Goal: Transaction & Acquisition: Purchase product/service

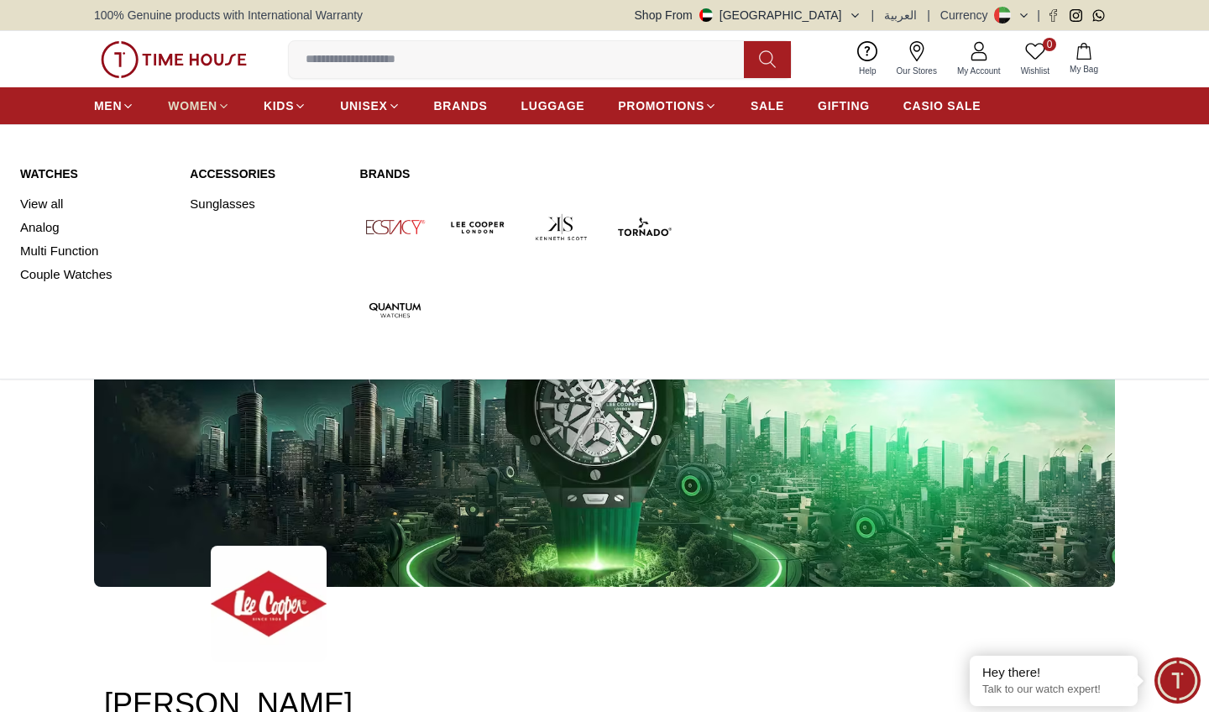
click at [217, 97] on span "WOMEN" at bounding box center [193, 105] width 50 height 17
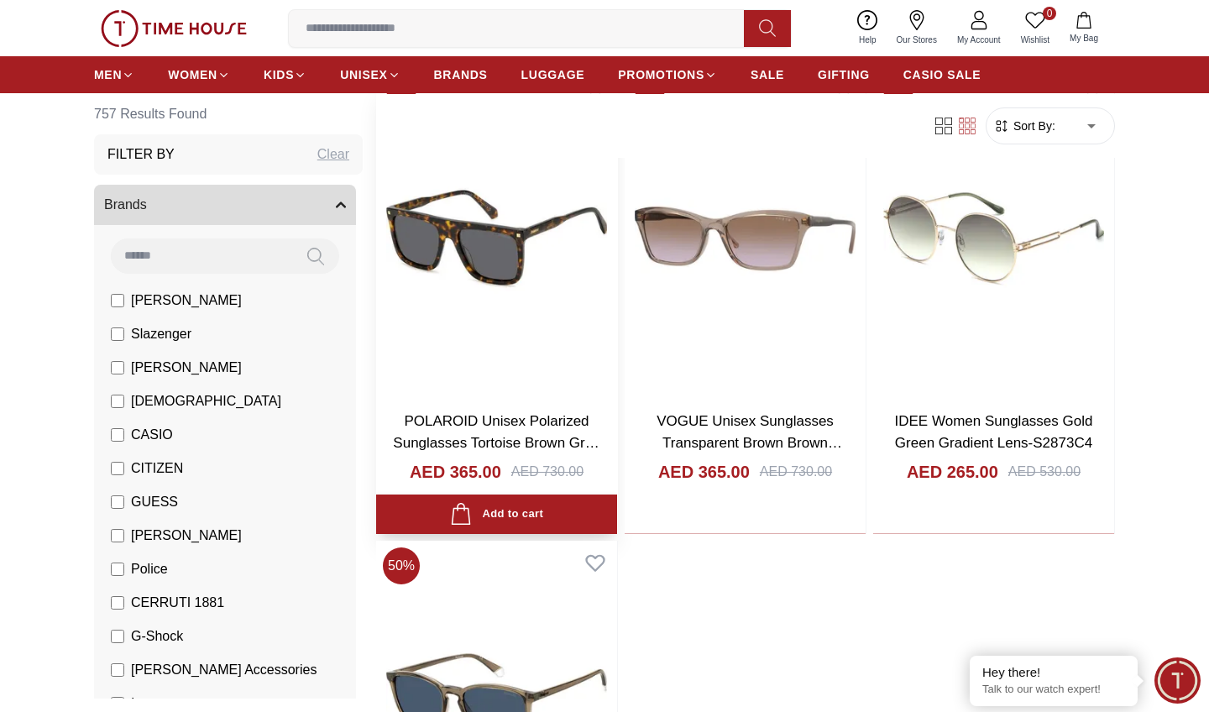
scroll to position [5738, 1]
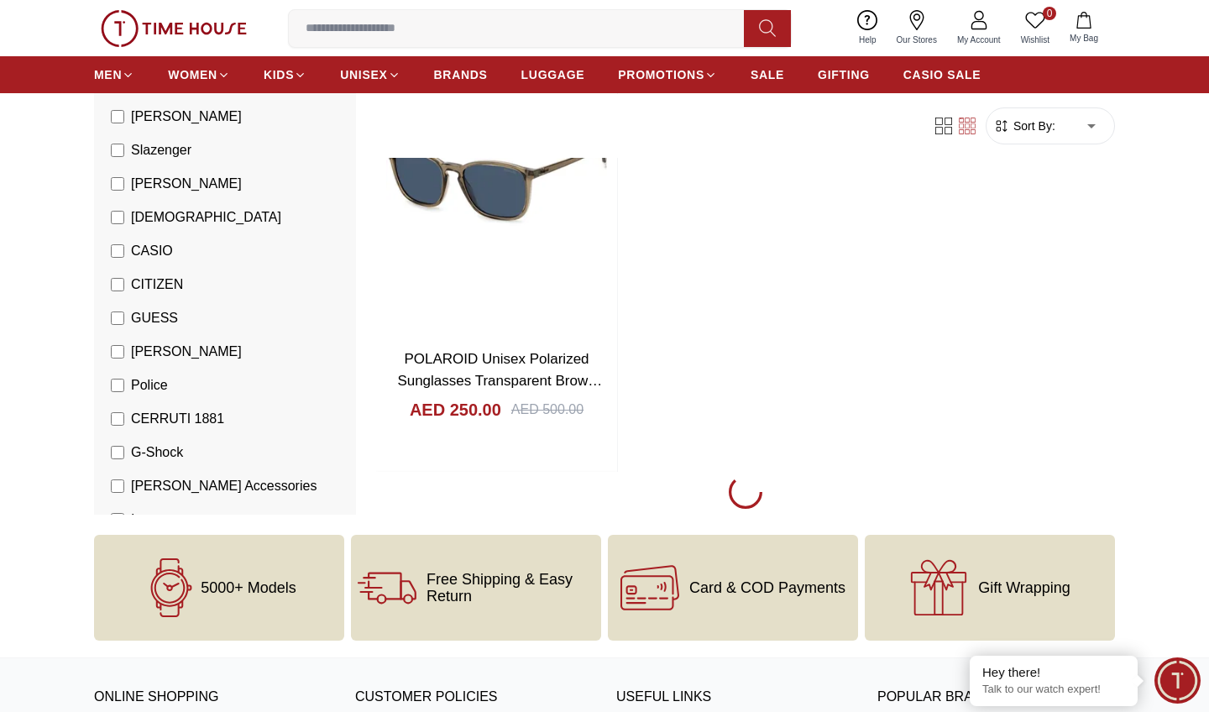
scroll to position [6259, 0]
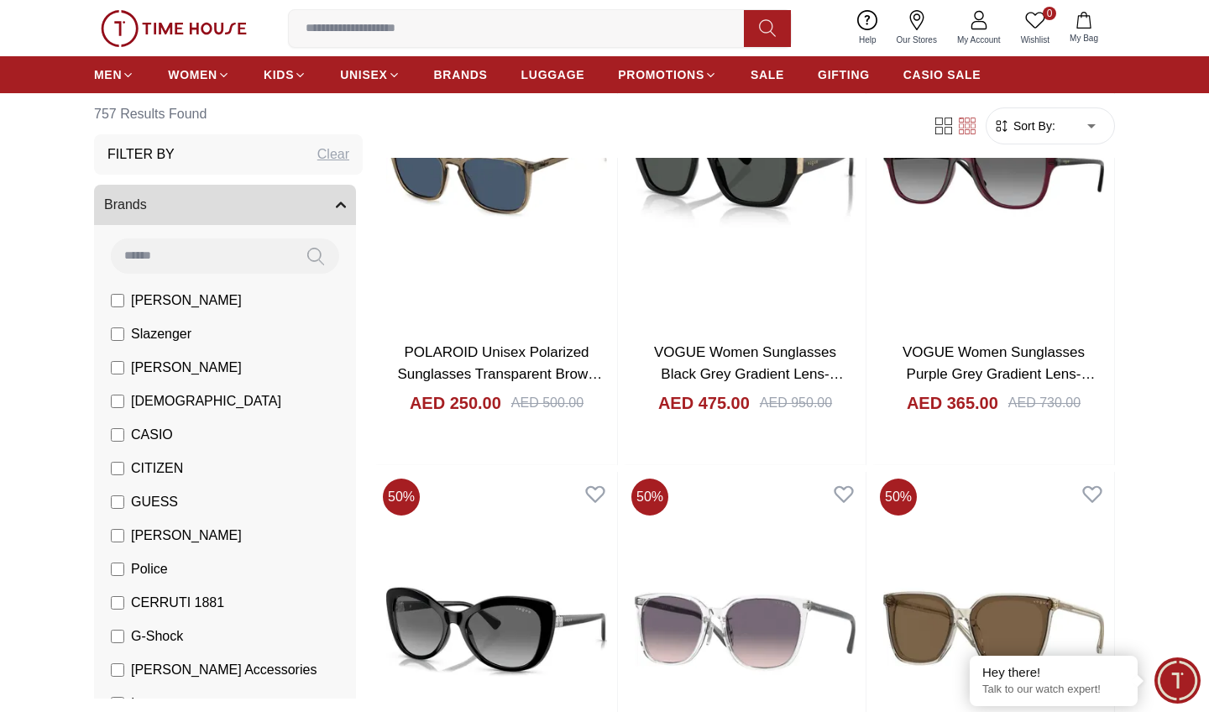
click at [229, 285] on li "[PERSON_NAME]" at bounding box center [228, 301] width 255 height 34
click at [227, 293] on li "[PERSON_NAME]" at bounding box center [228, 301] width 255 height 34
click at [217, 361] on li "[PERSON_NAME]" at bounding box center [228, 368] width 255 height 34
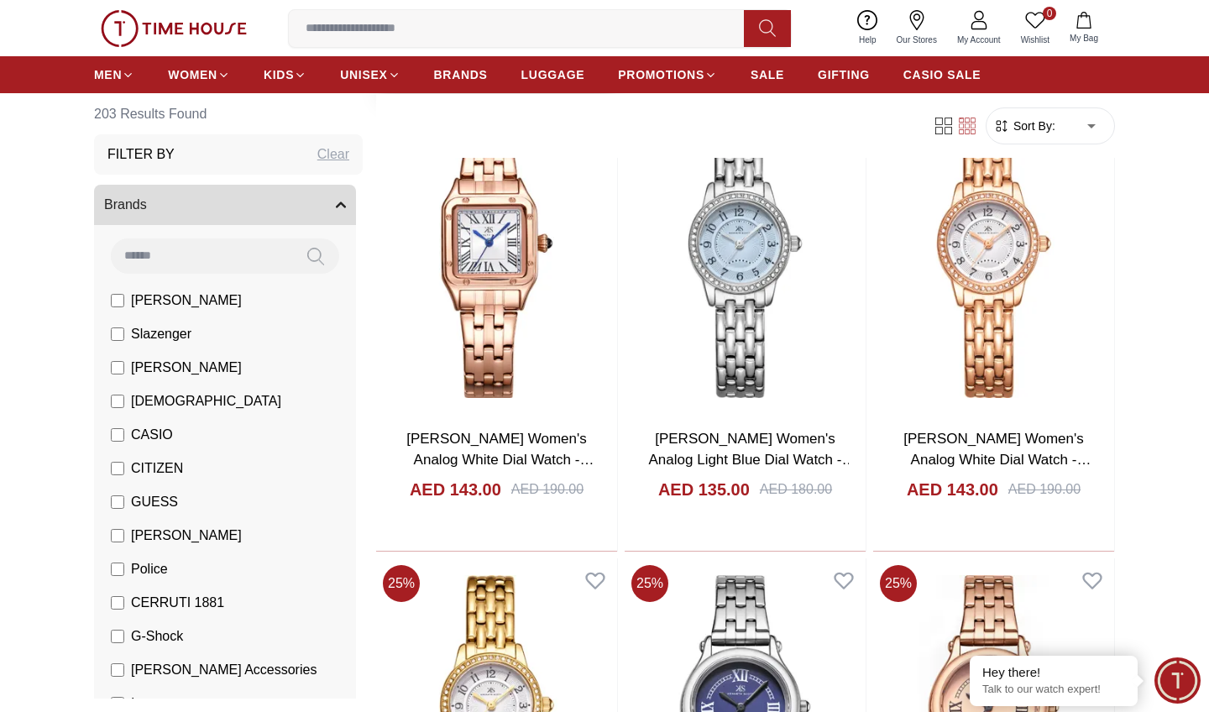
scroll to position [646, 0]
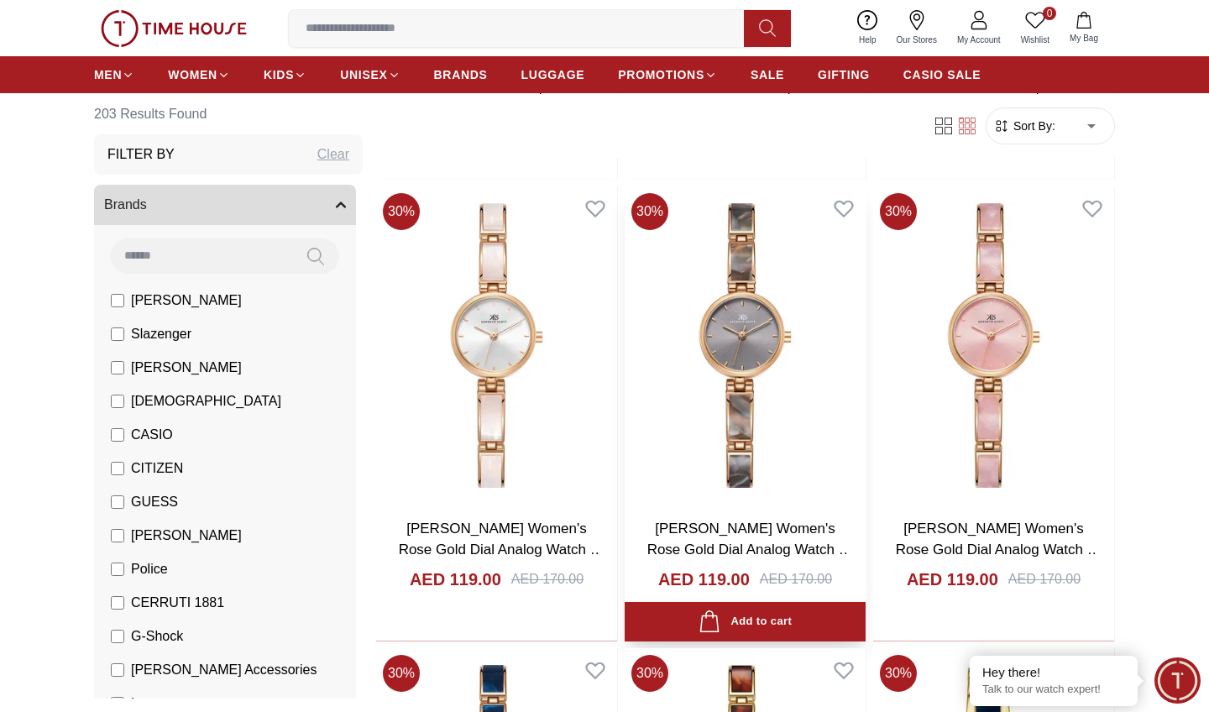
scroll to position [7507, 0]
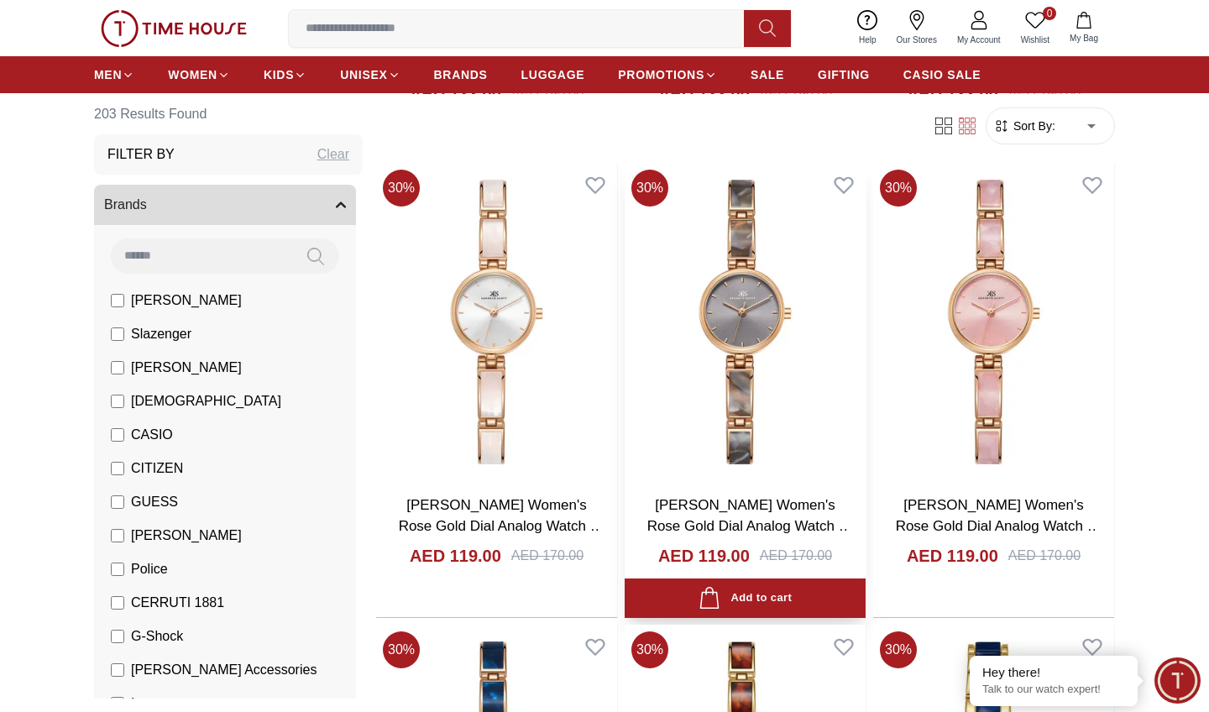
click at [786, 342] on img at bounding box center [744, 321] width 241 height 317
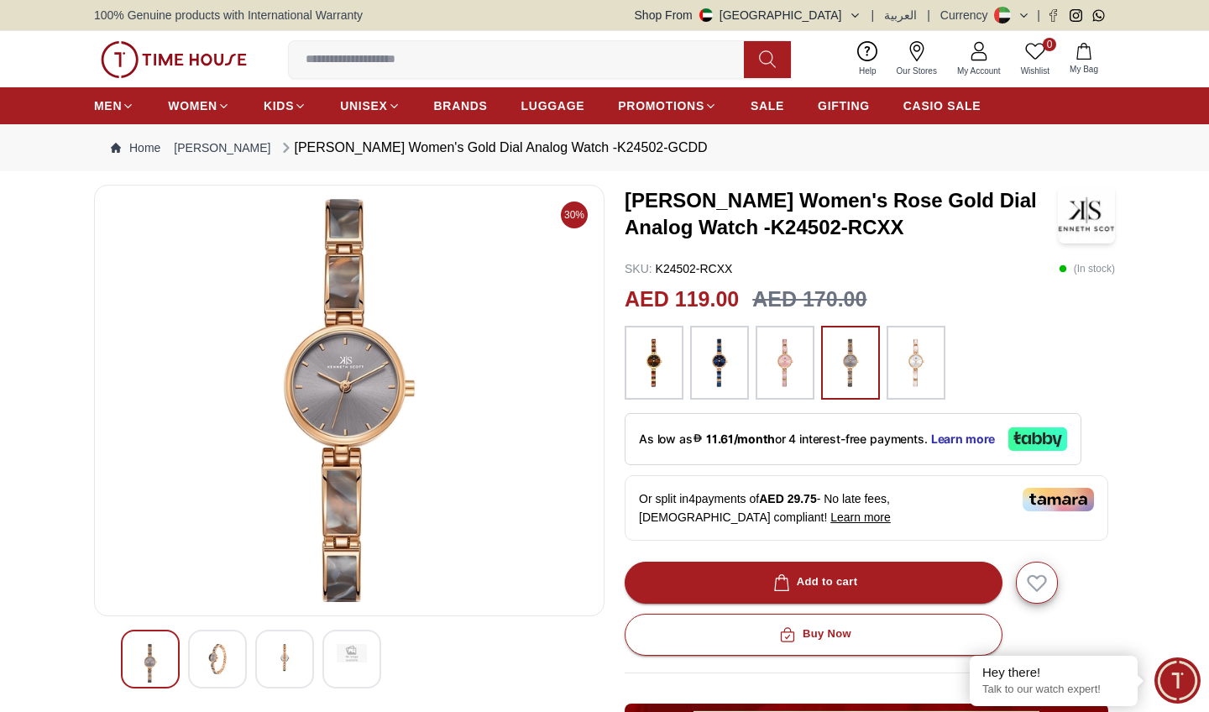
click at [214, 666] on img at bounding box center [217, 659] width 30 height 30
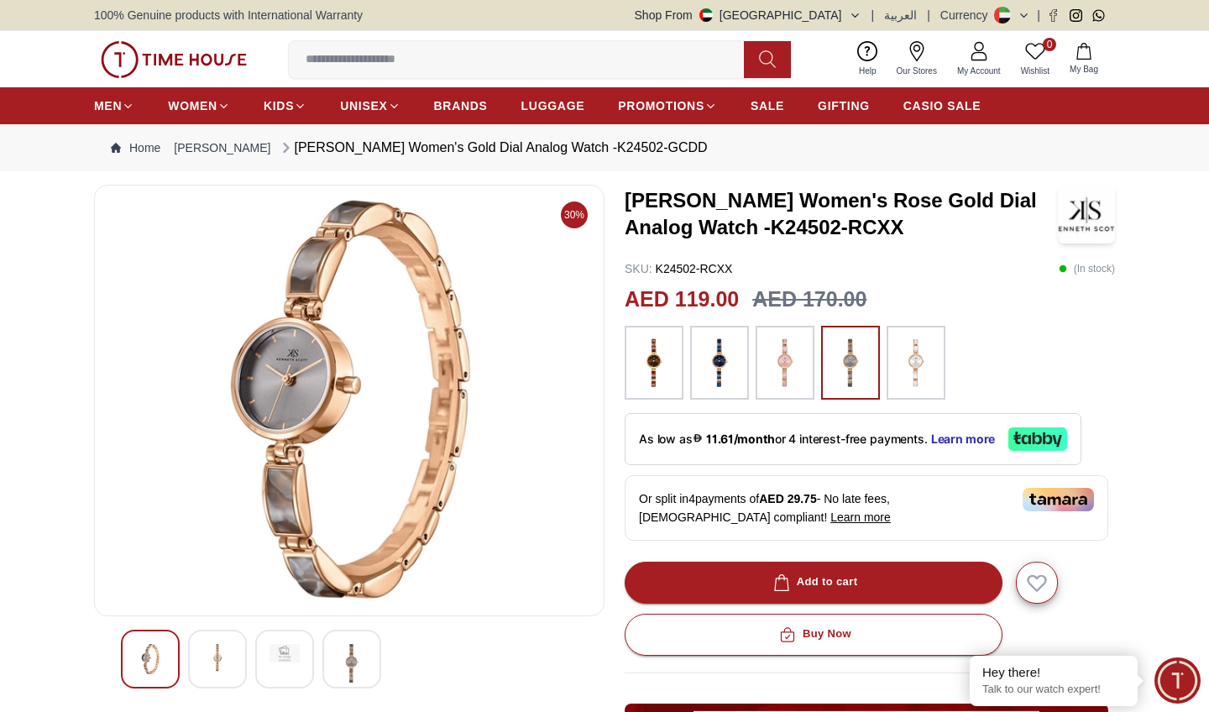
click at [264, 659] on div at bounding box center [284, 658] width 59 height 59
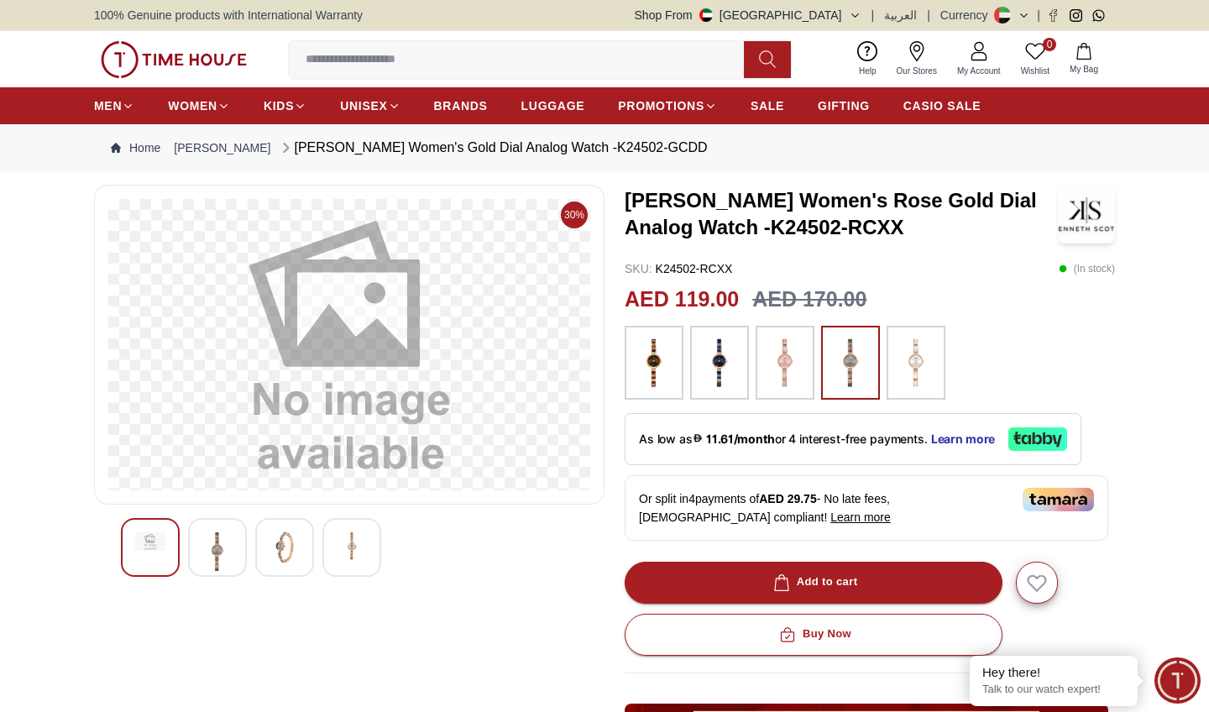
click at [306, 553] on div at bounding box center [284, 547] width 59 height 59
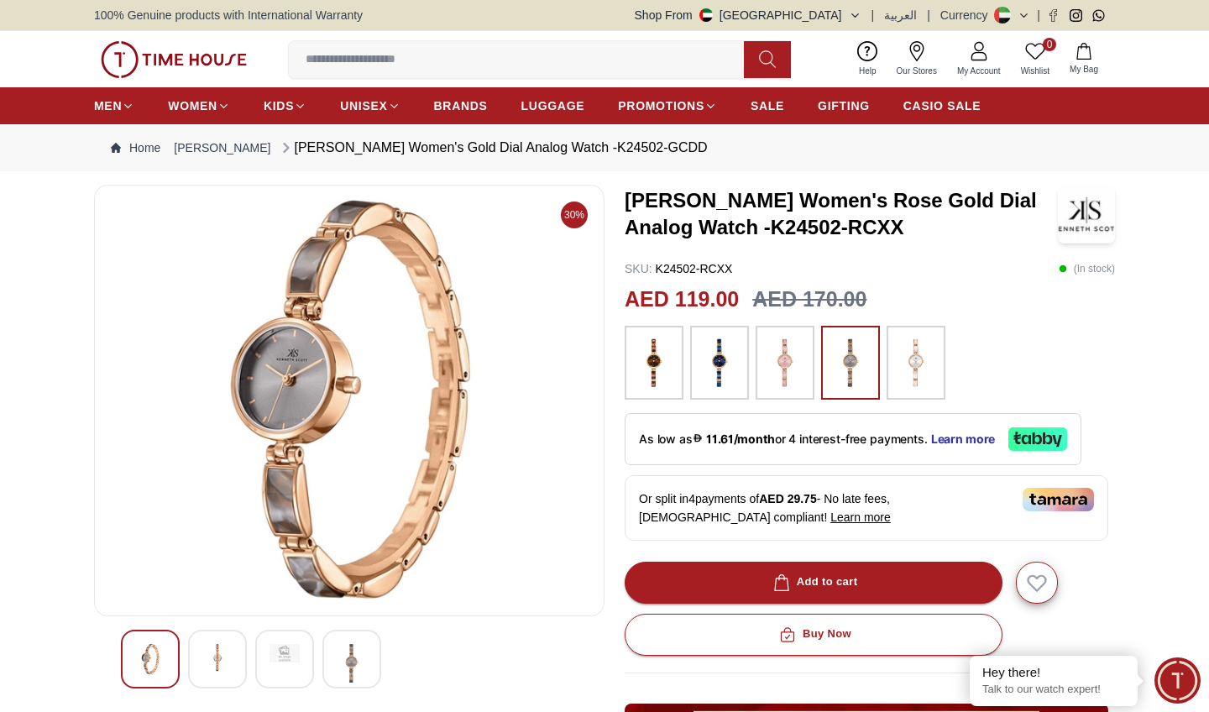
click at [335, 547] on img at bounding box center [349, 400] width 482 height 403
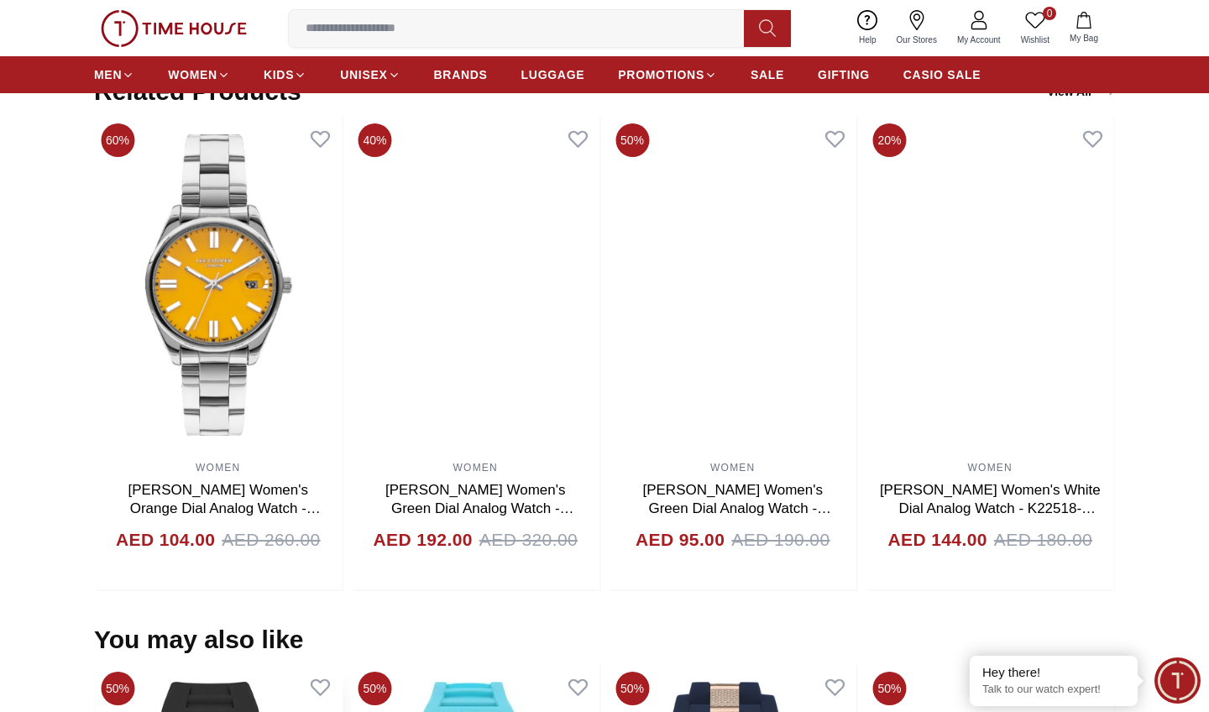
scroll to position [1091, 0]
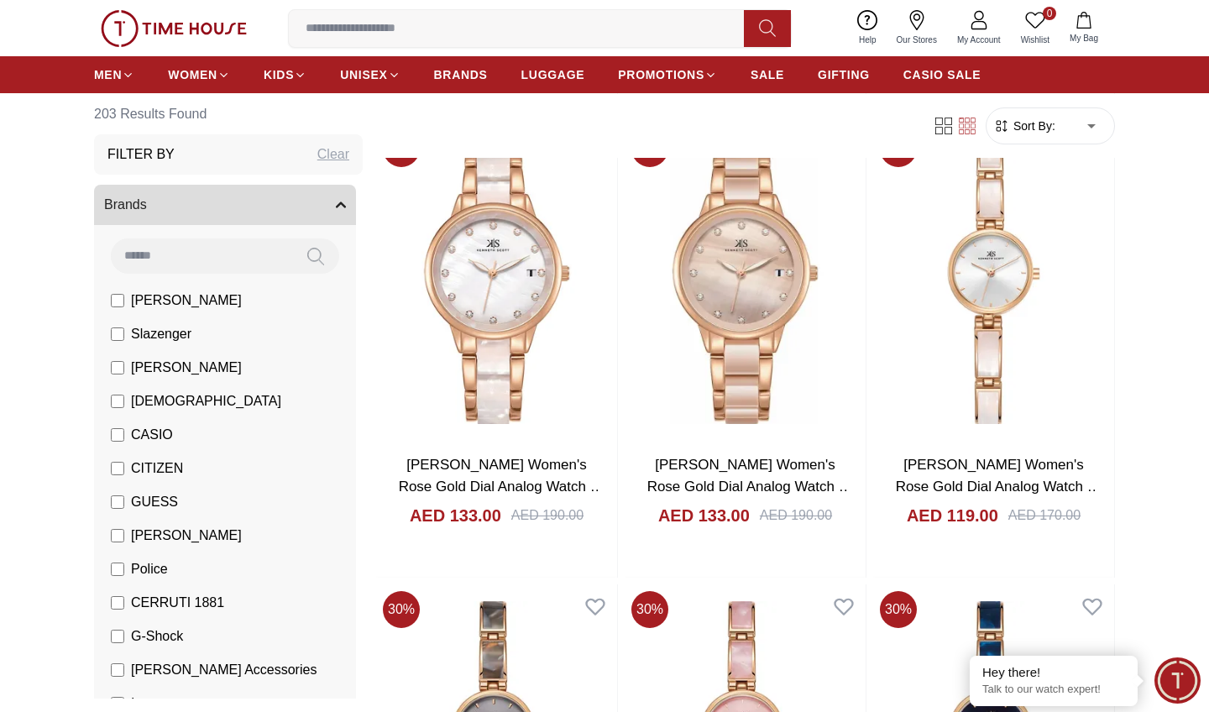
scroll to position [1089, 1]
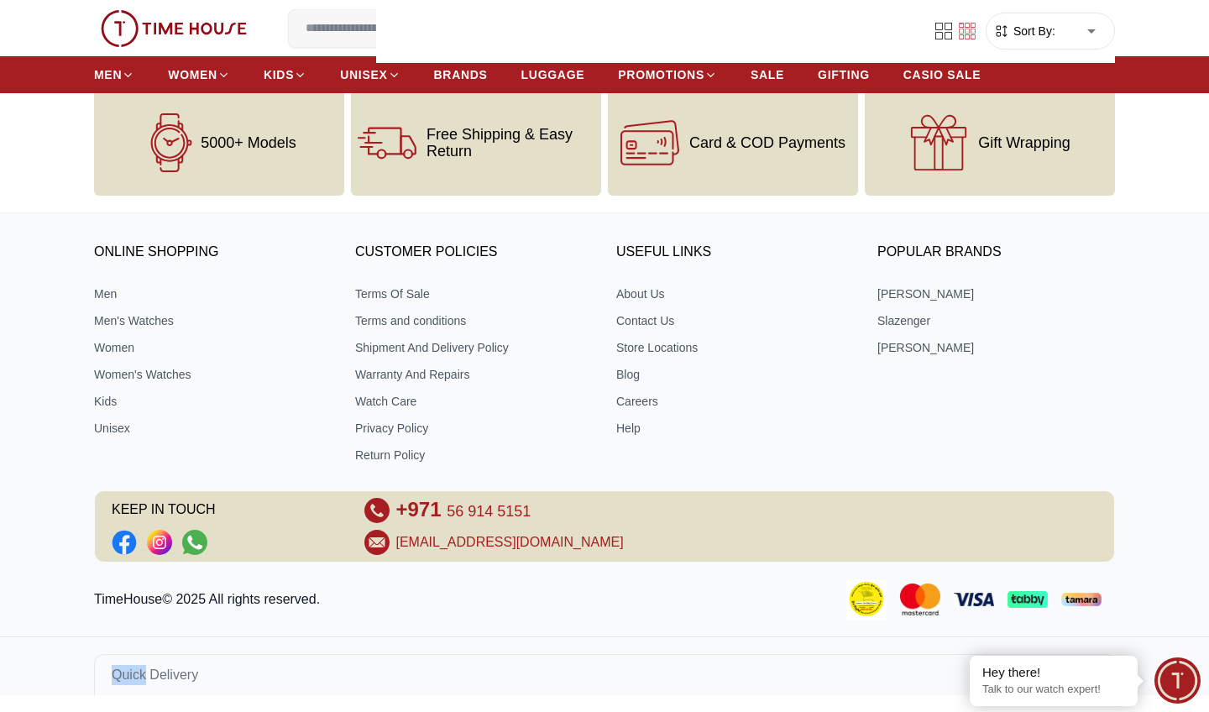
scroll to position [723, 0]
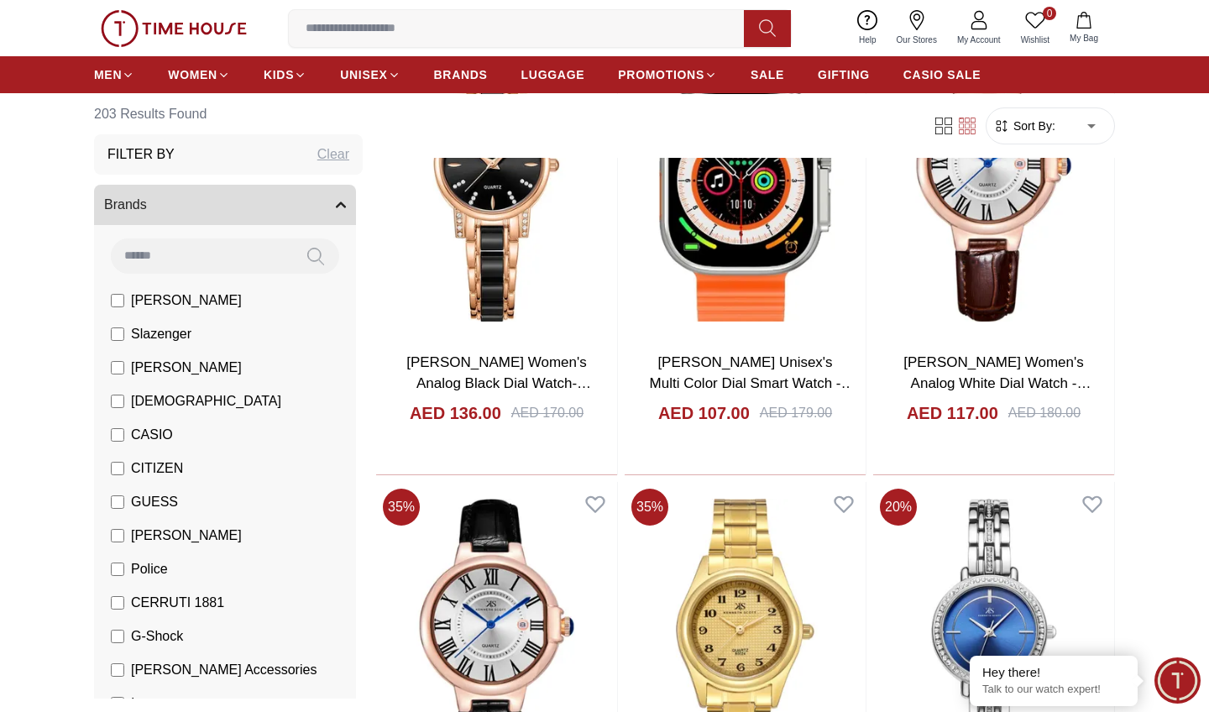
scroll to position [3131, 0]
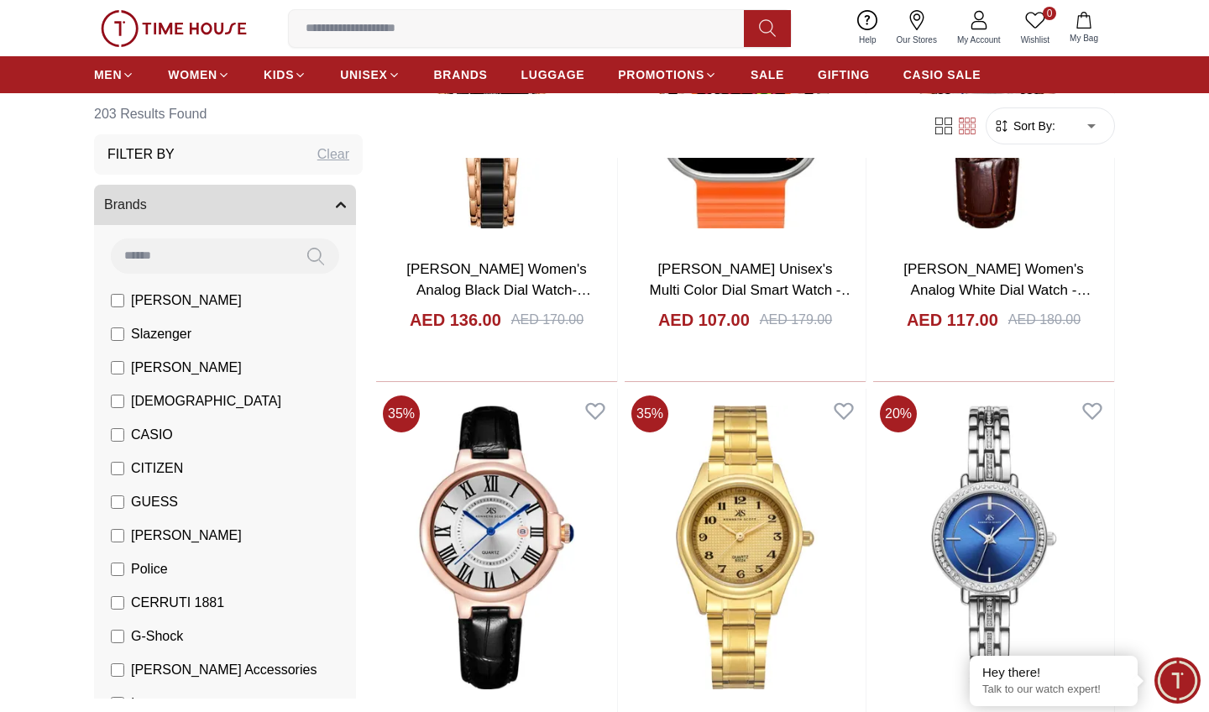
click at [128, 371] on label "[PERSON_NAME]" at bounding box center [176, 368] width 131 height 20
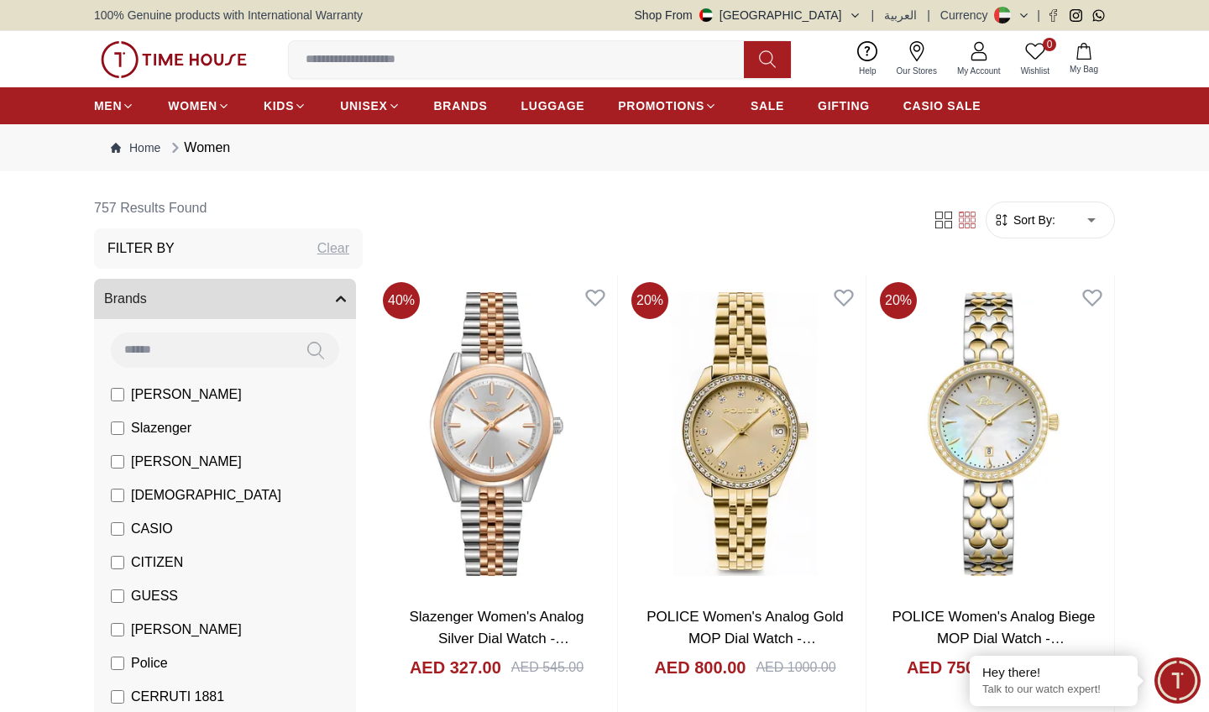
click at [128, 387] on label "[PERSON_NAME]" at bounding box center [176, 394] width 131 height 20
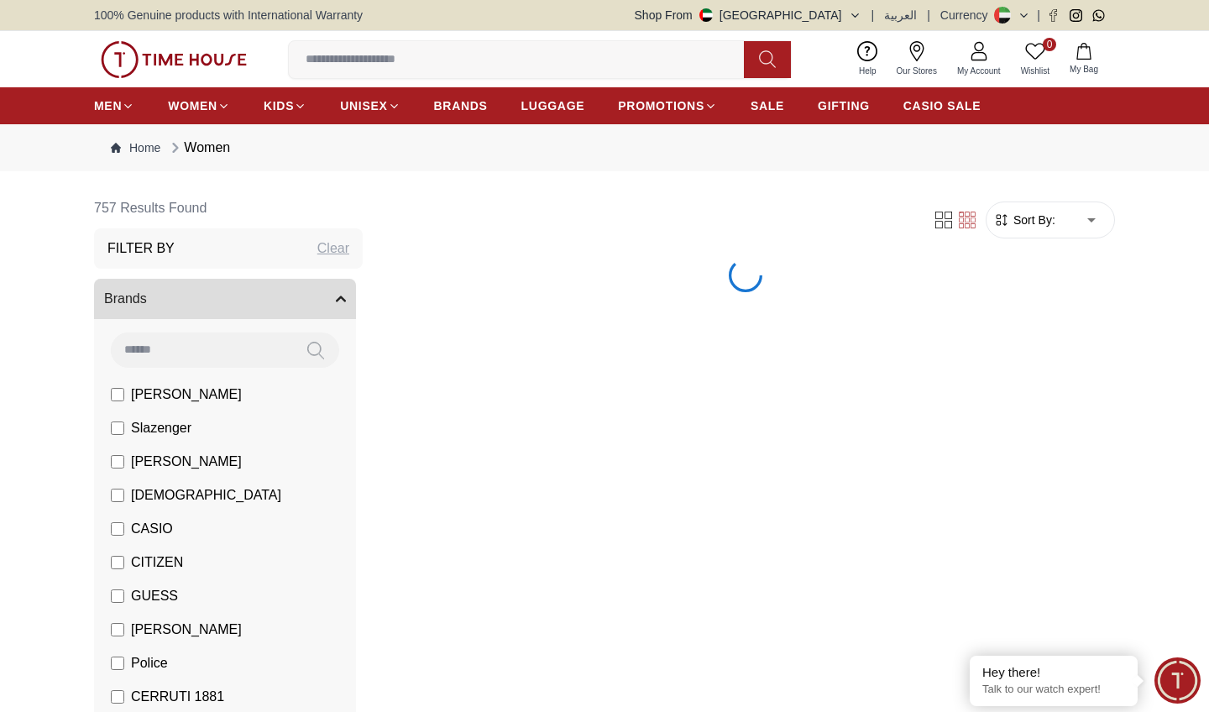
click at [128, 387] on label "[PERSON_NAME]" at bounding box center [176, 394] width 131 height 20
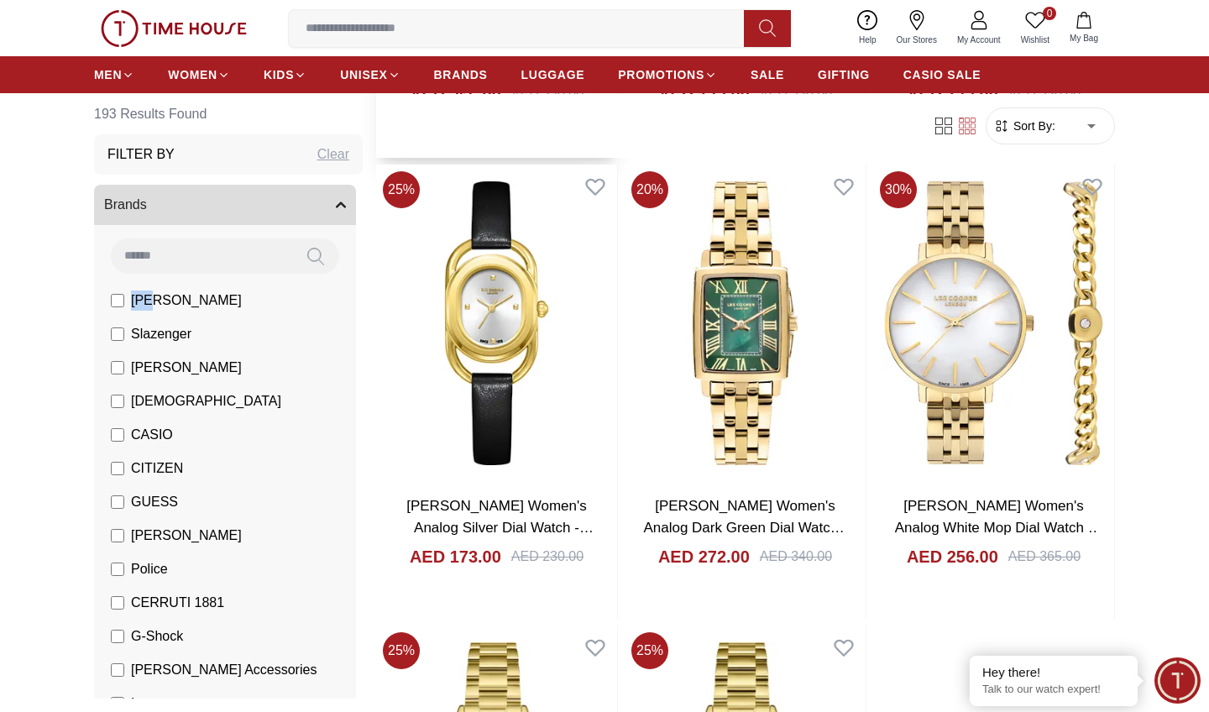
scroll to position [2447, 0]
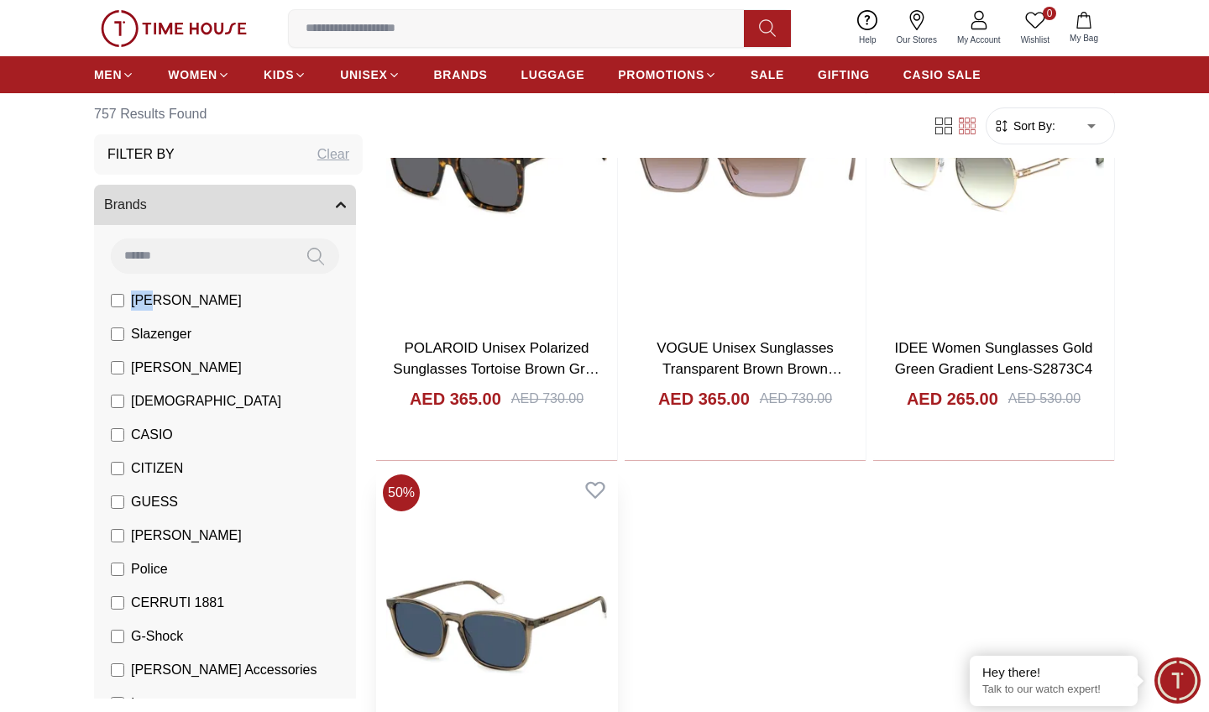
scroll to position [5356, 0]
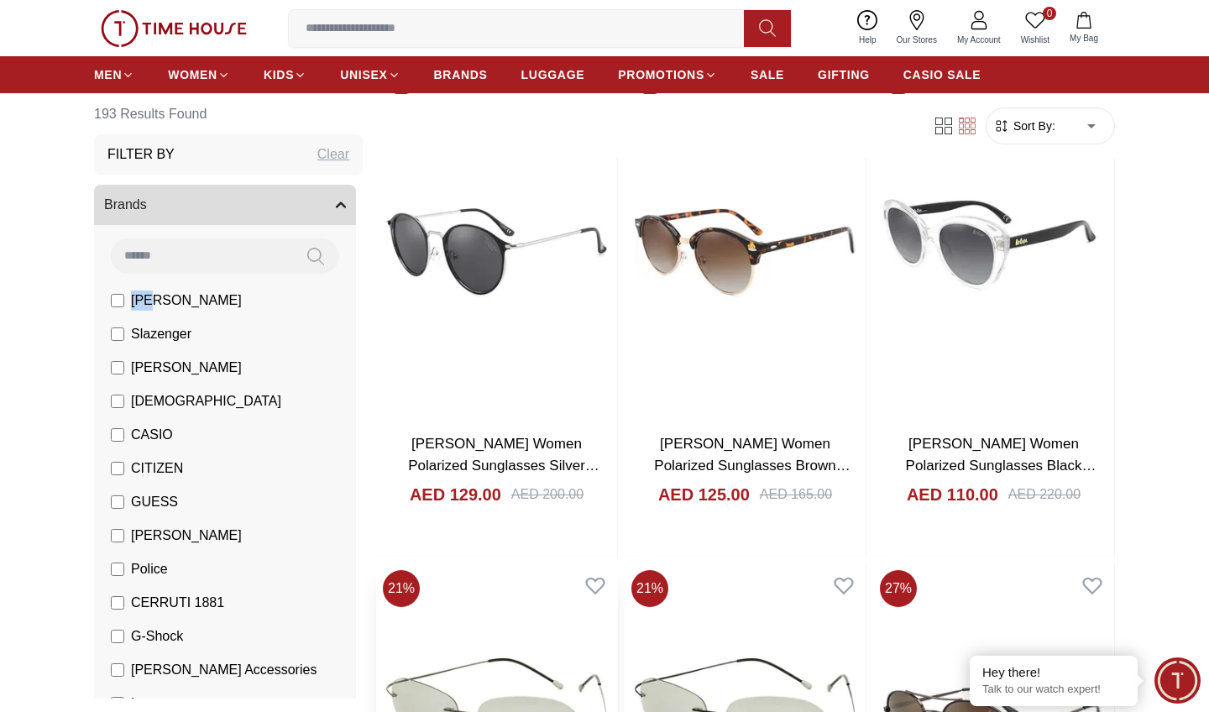
scroll to position [5277, 0]
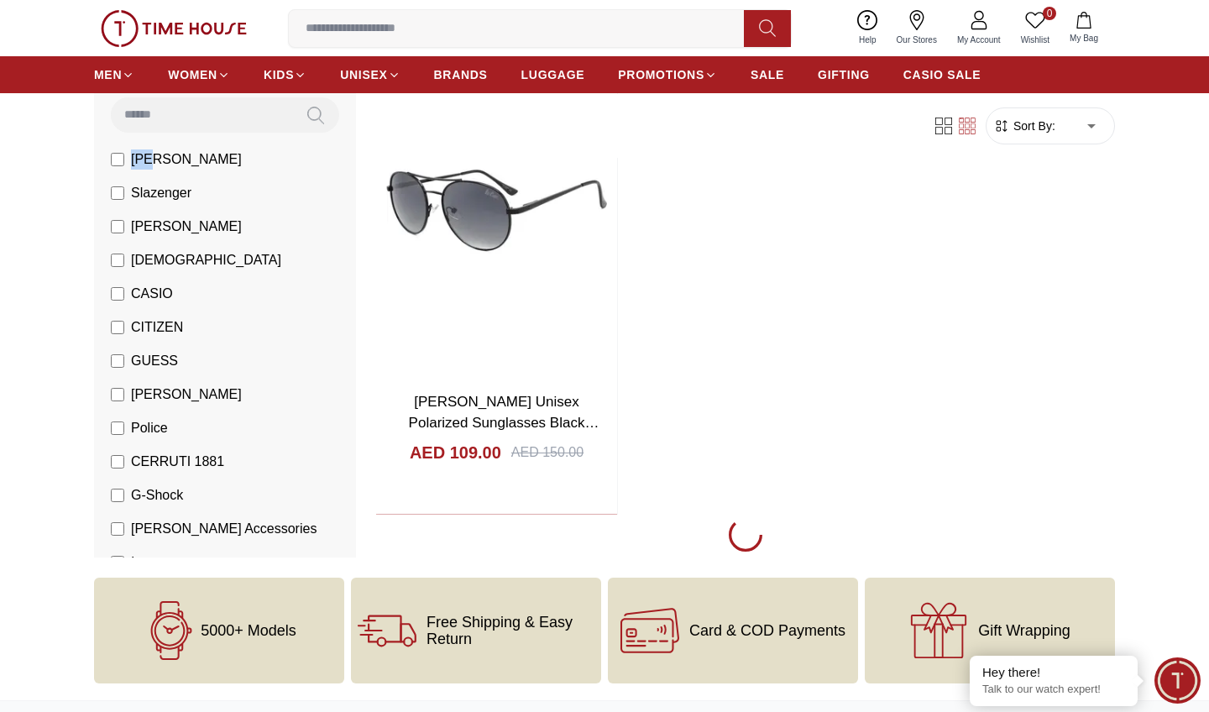
scroll to position [6328, 0]
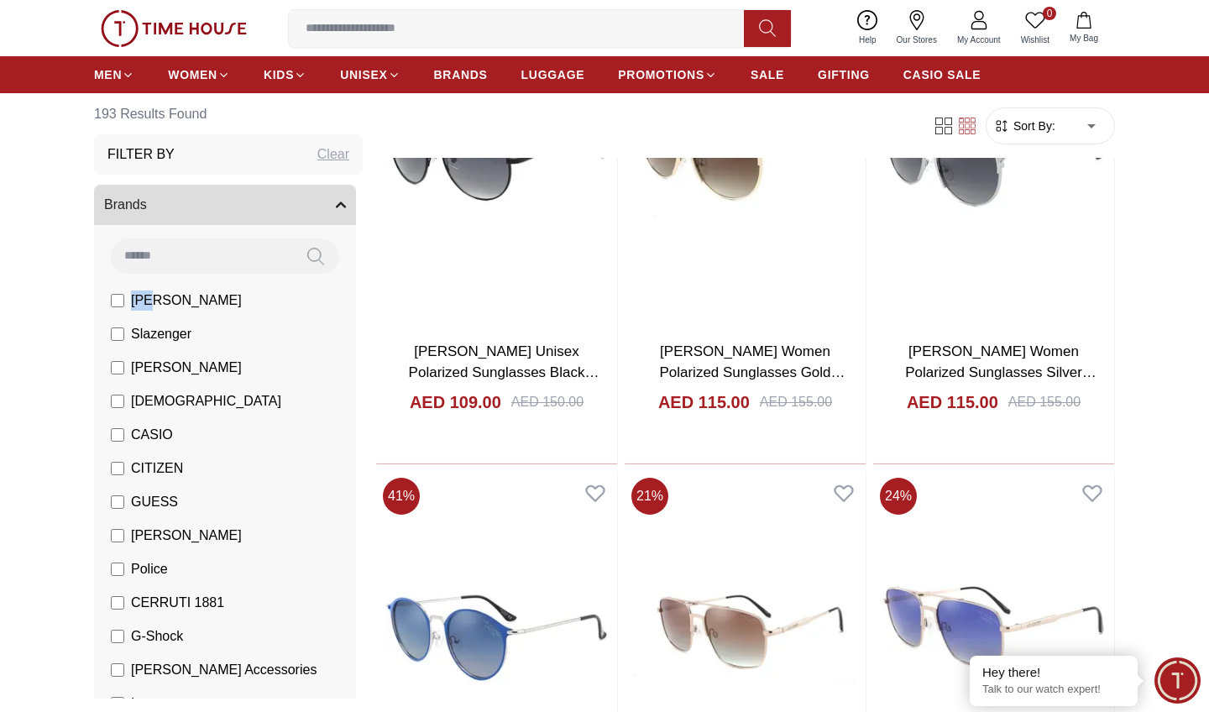
click at [113, 381] on li "[PERSON_NAME]" at bounding box center [228, 368] width 255 height 34
click at [114, 375] on label "[PERSON_NAME]" at bounding box center [176, 368] width 131 height 20
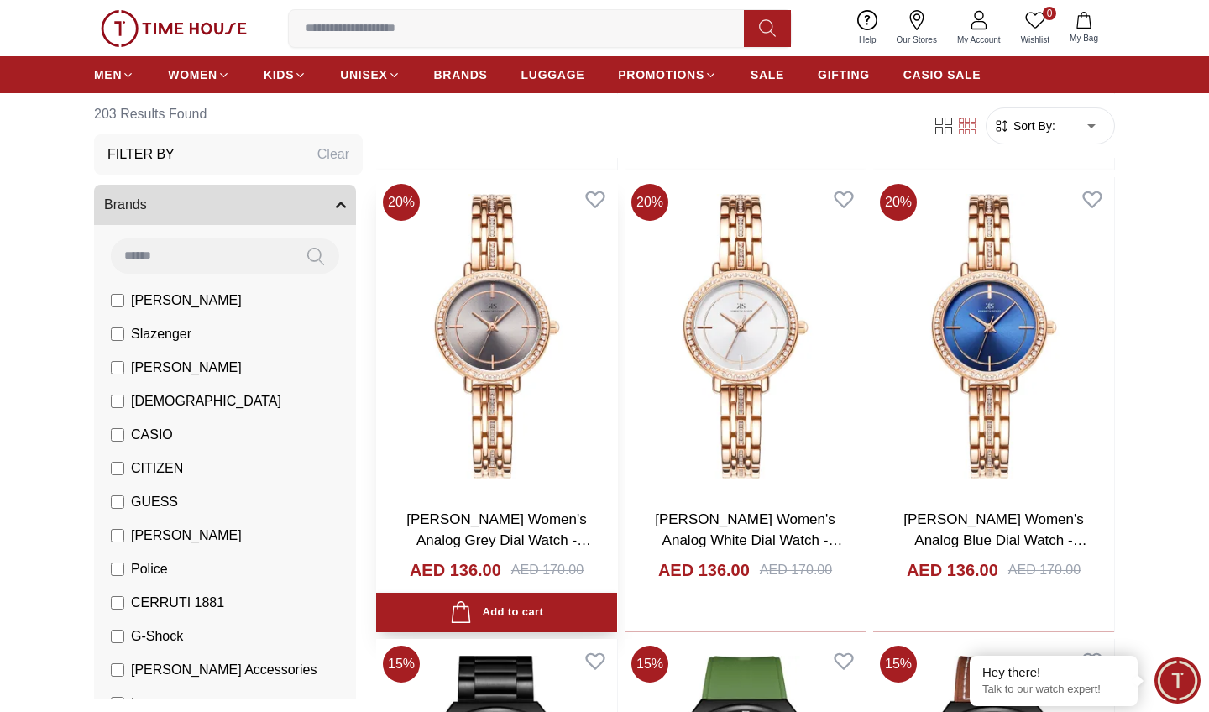
scroll to position [3788, 0]
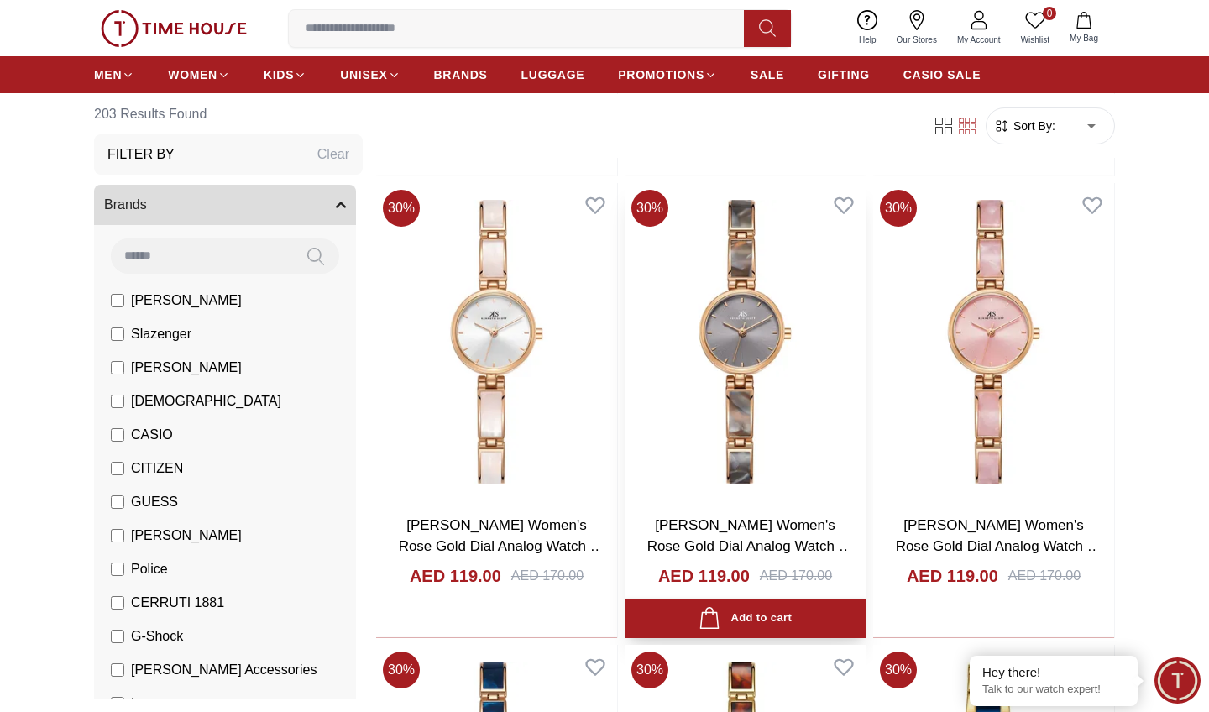
scroll to position [7490, 0]
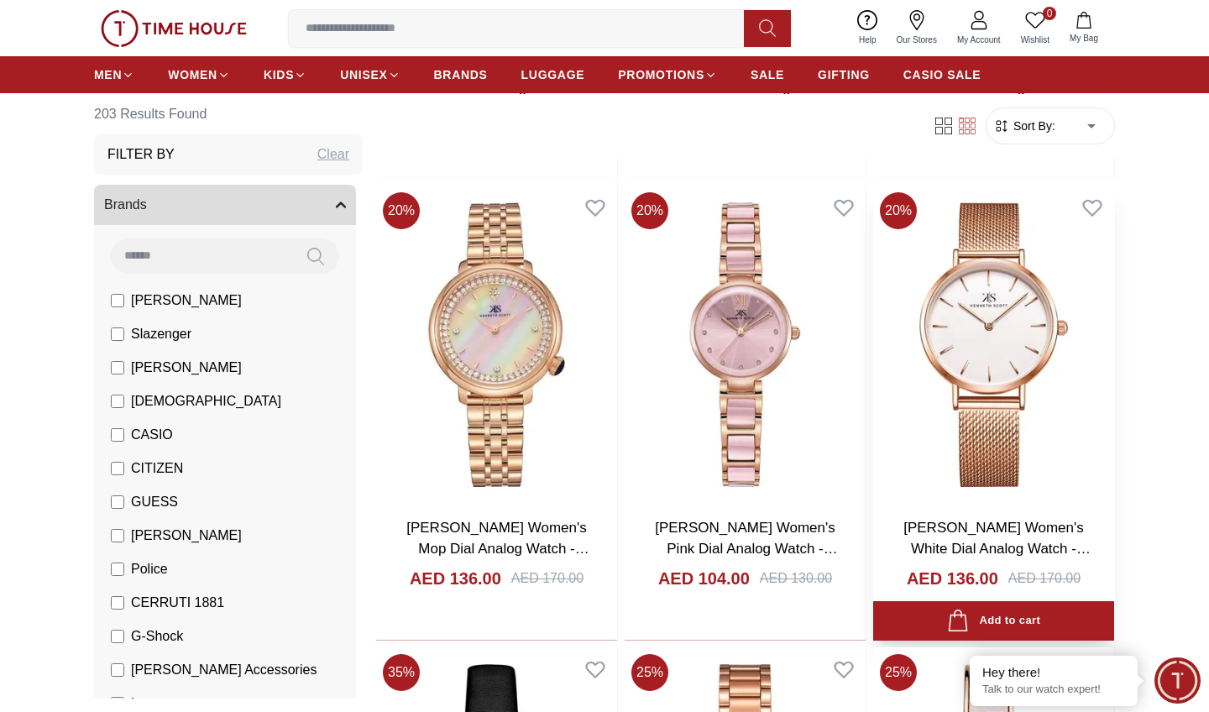
scroll to position [10712, 0]
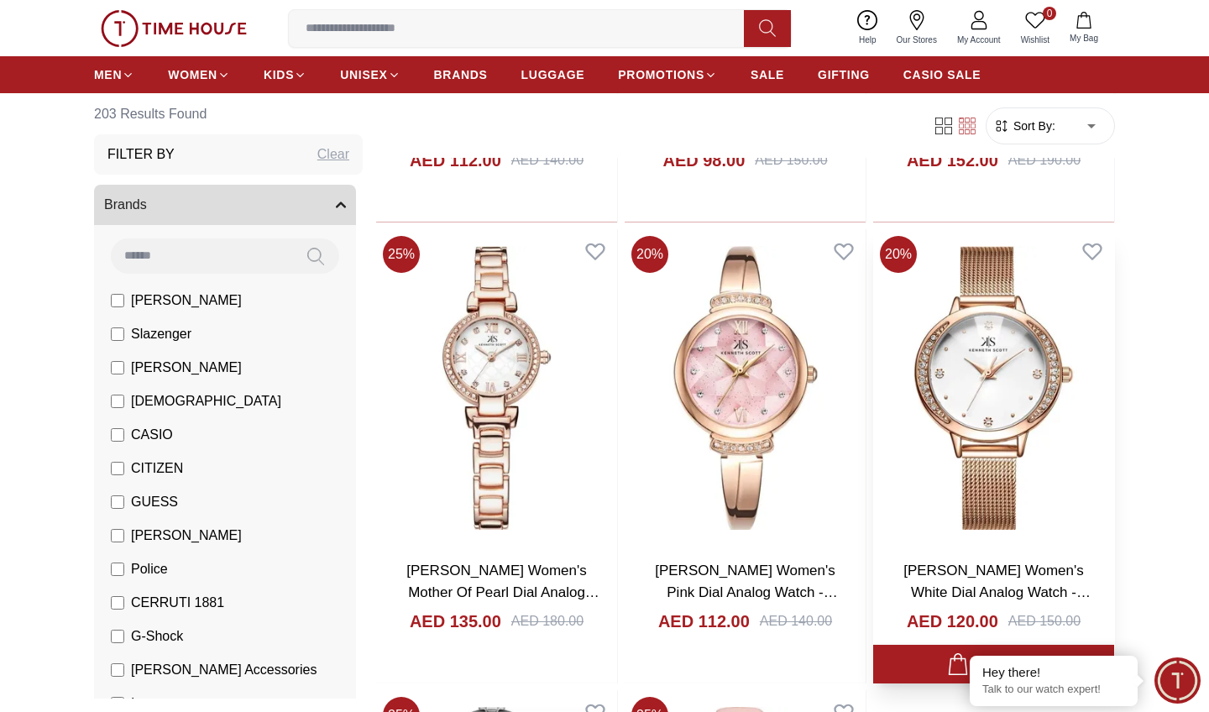
scroll to position [20837, 0]
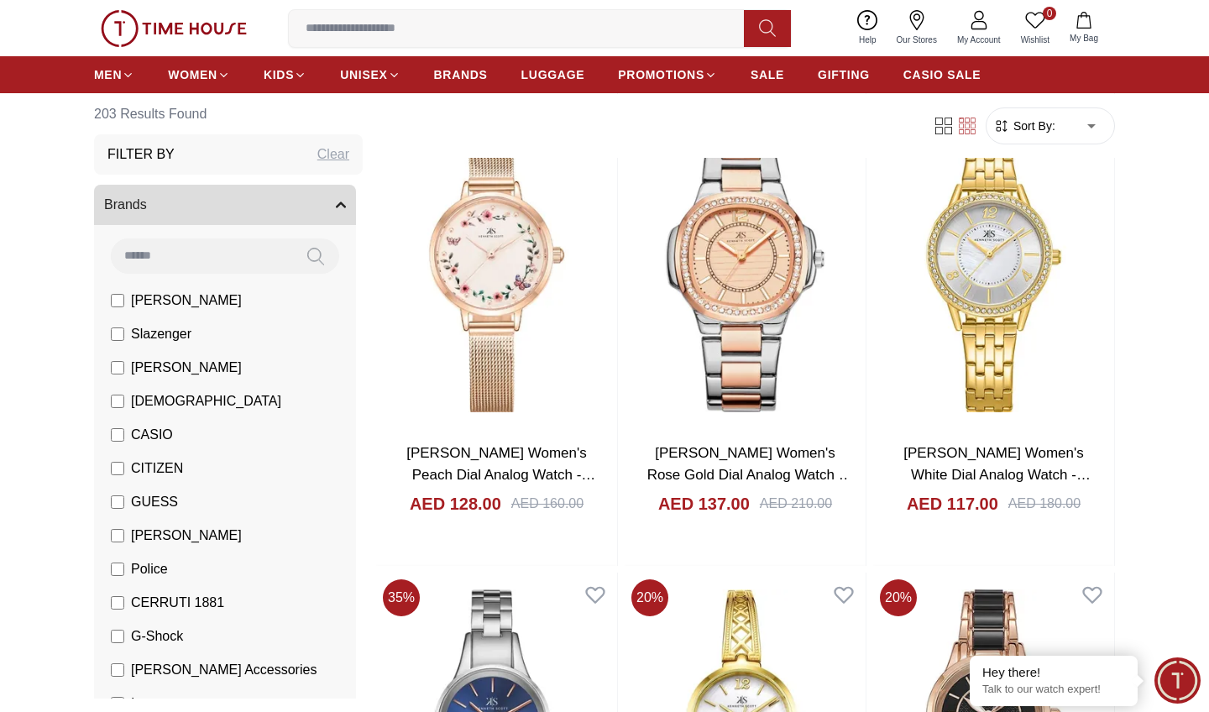
scroll to position [23248, 0]
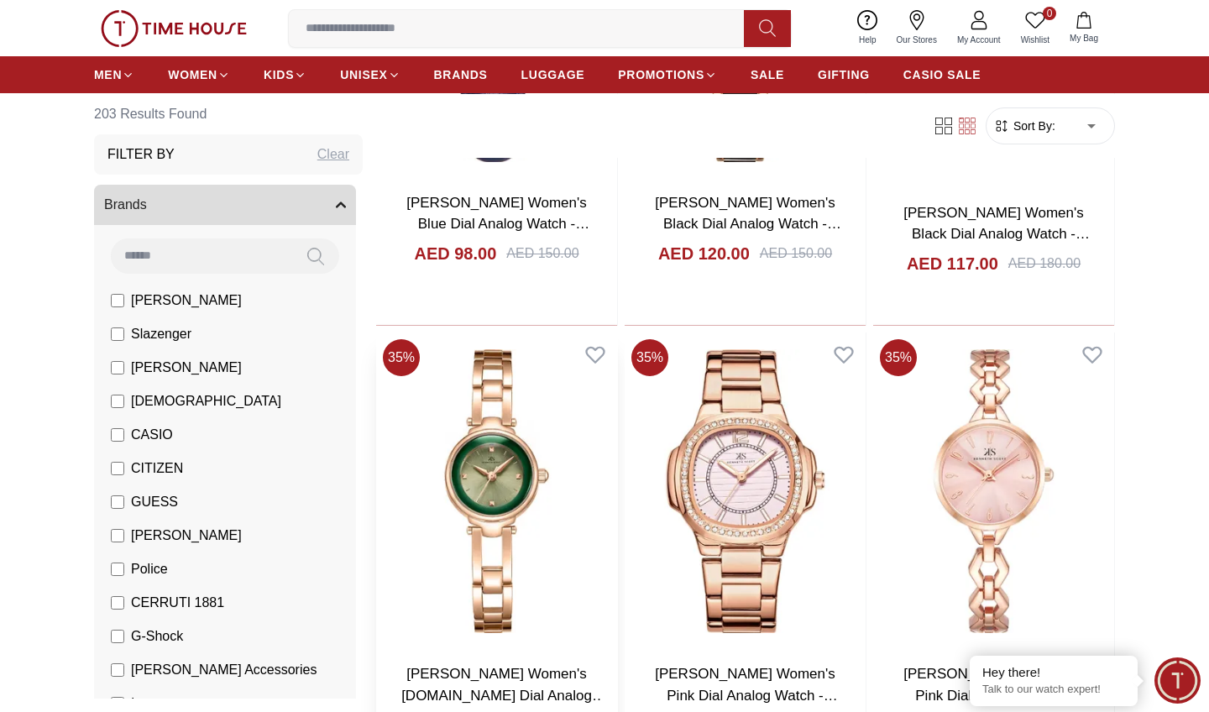
scroll to position [24884, 0]
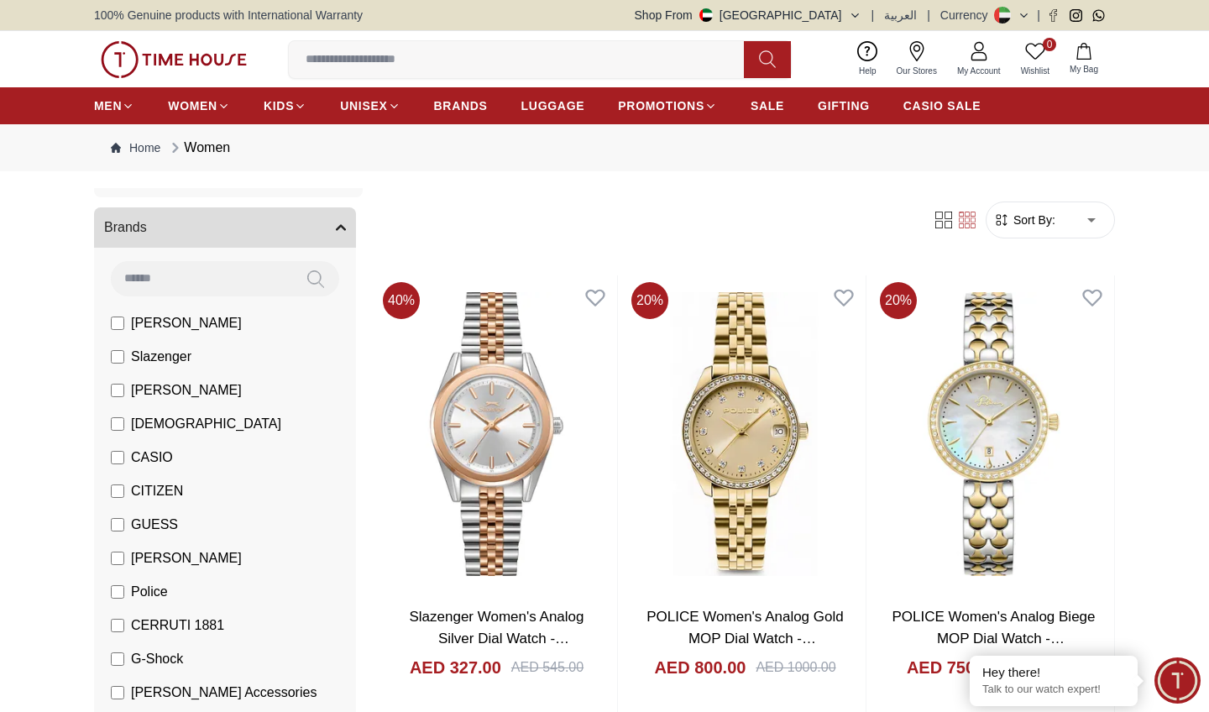
scroll to position [155, 0]
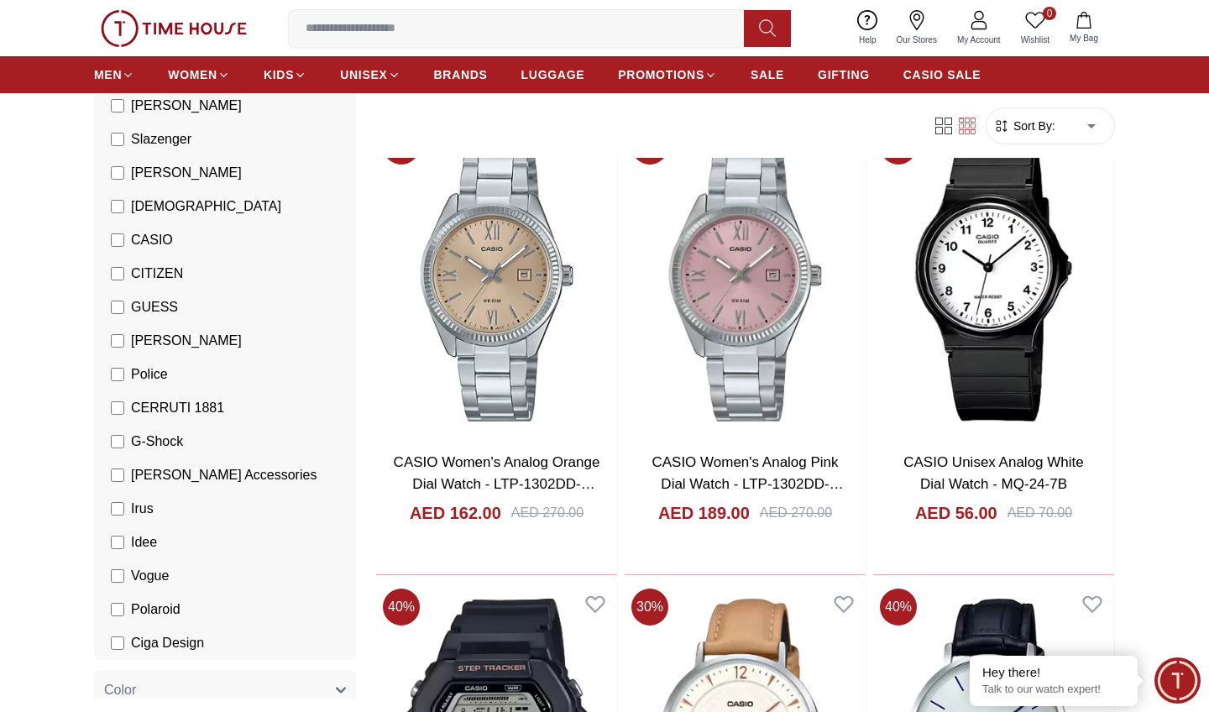
scroll to position [212, 0]
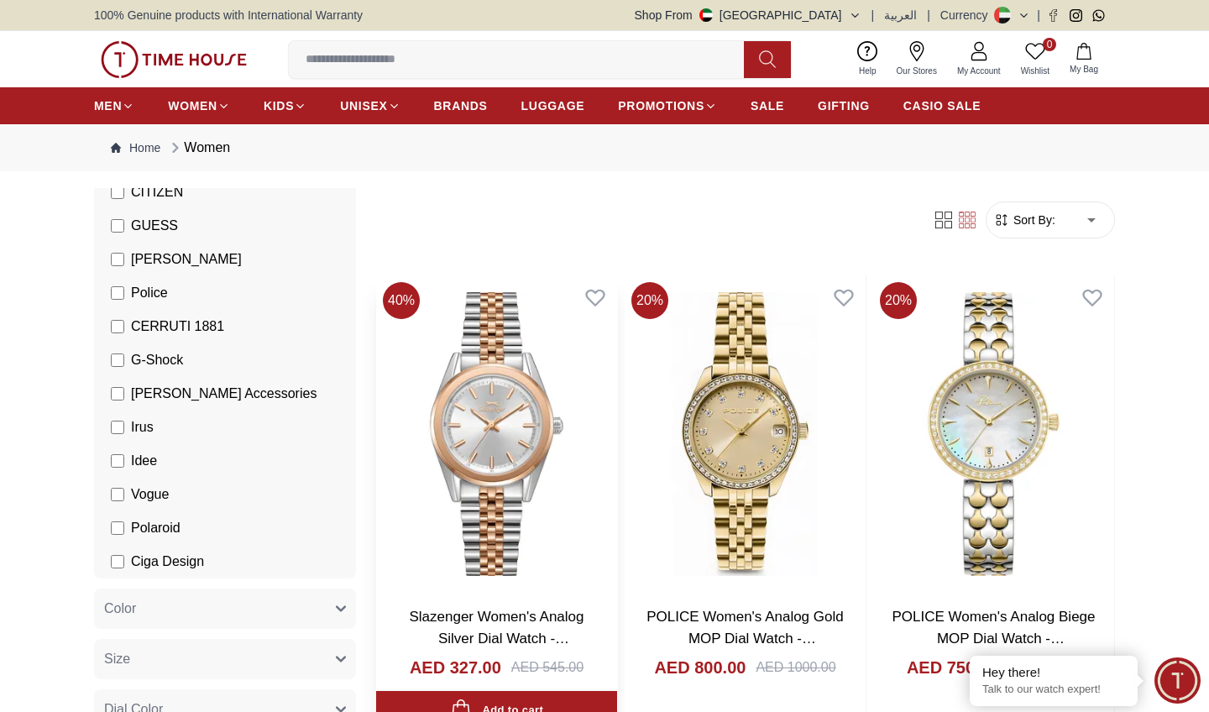
scroll to position [371, 0]
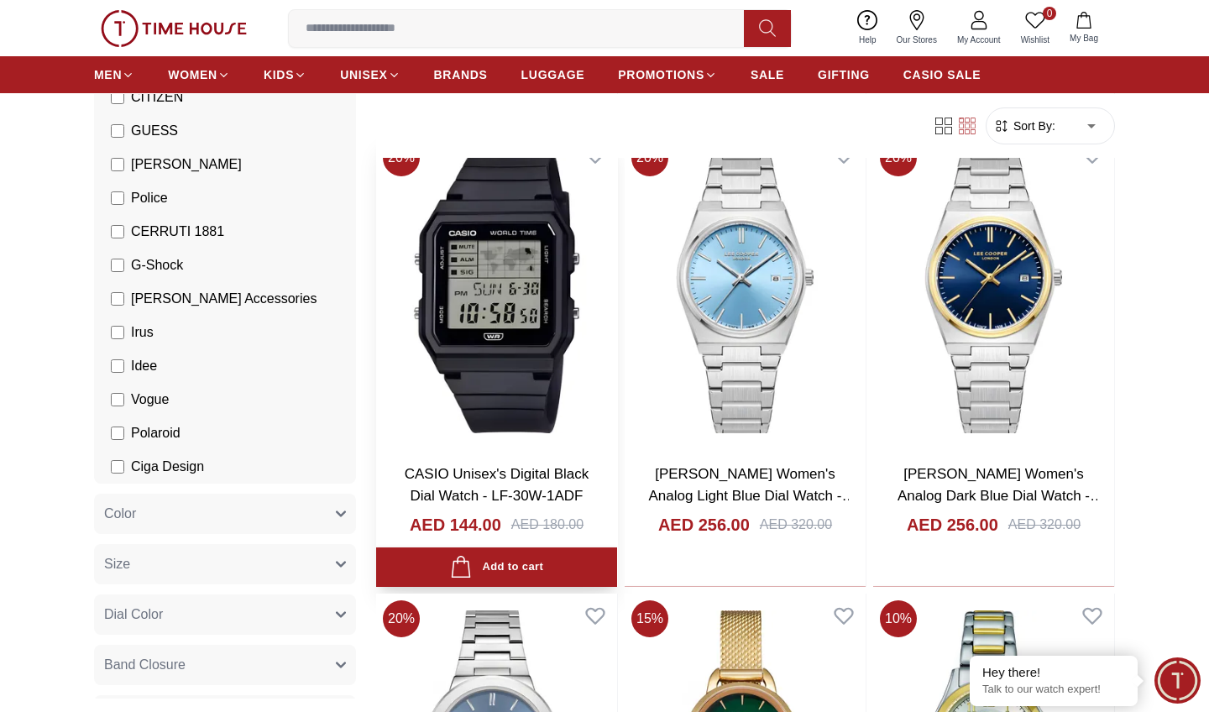
scroll to position [3373, 0]
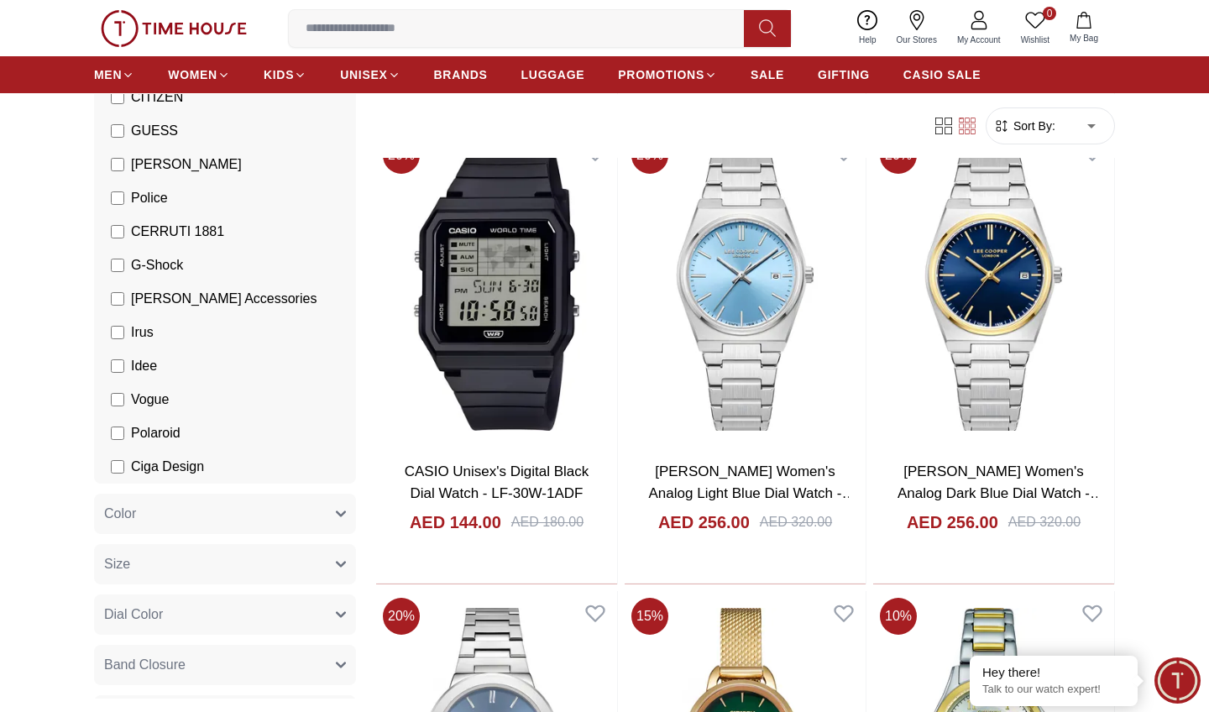
click at [180, 260] on span "G-Shock" at bounding box center [157, 265] width 52 height 20
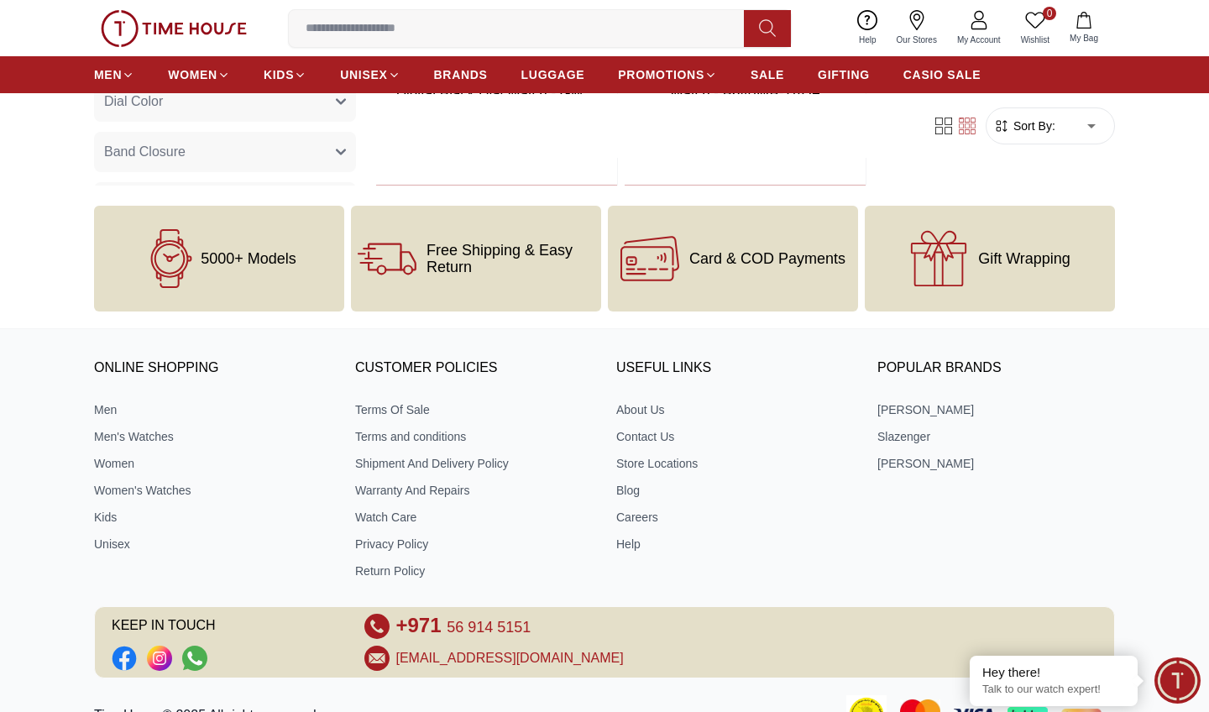
scroll to position [1960, 0]
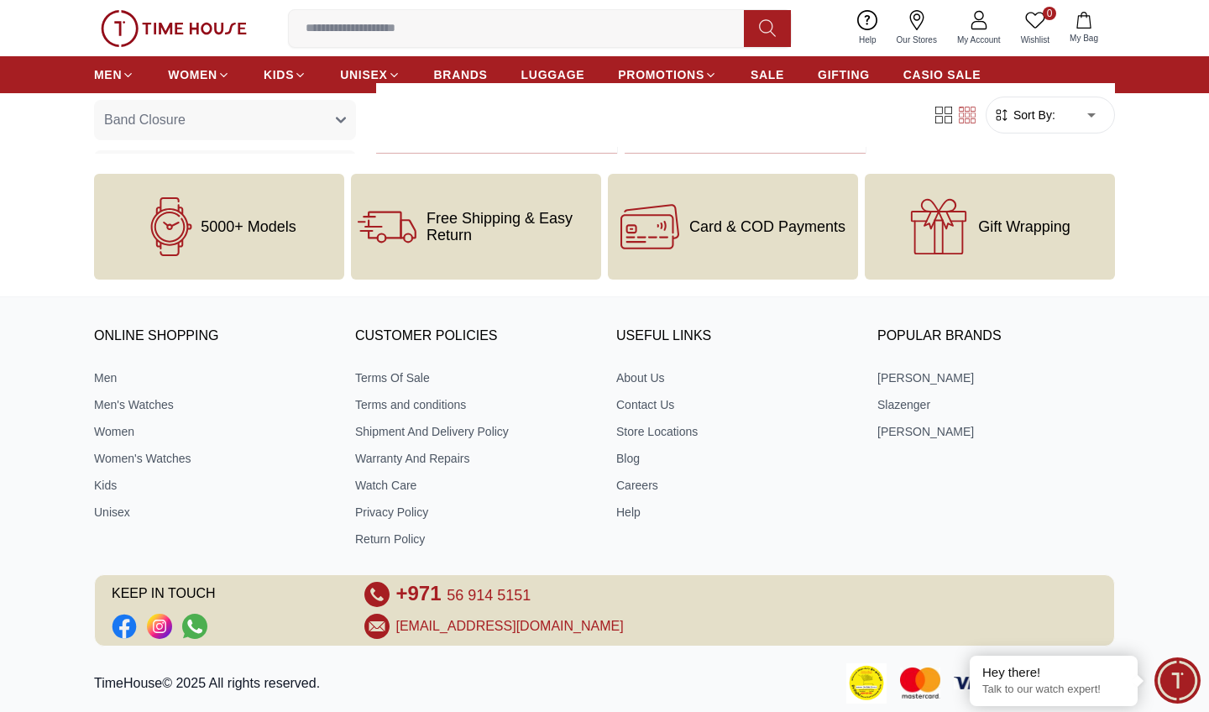
click at [1021, 21] on link "0 Wishlist" at bounding box center [1035, 28] width 49 height 43
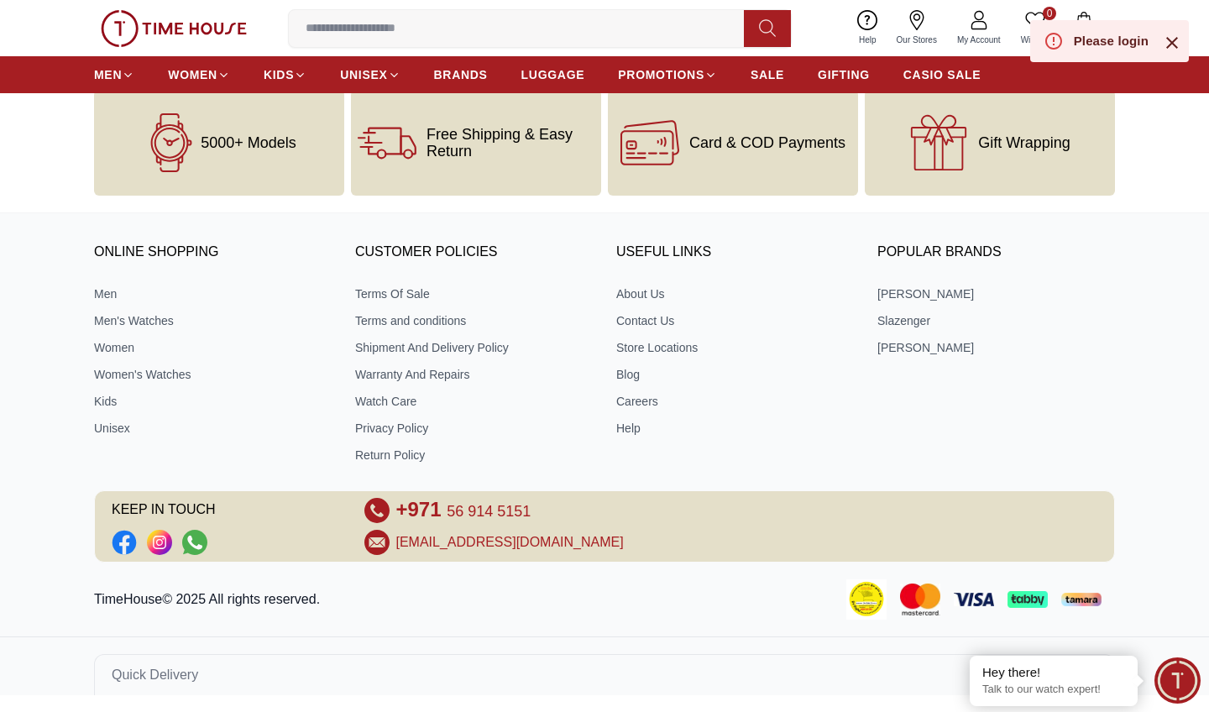
scroll to position [55, 0]
